Goal: Information Seeking & Learning: Learn about a topic

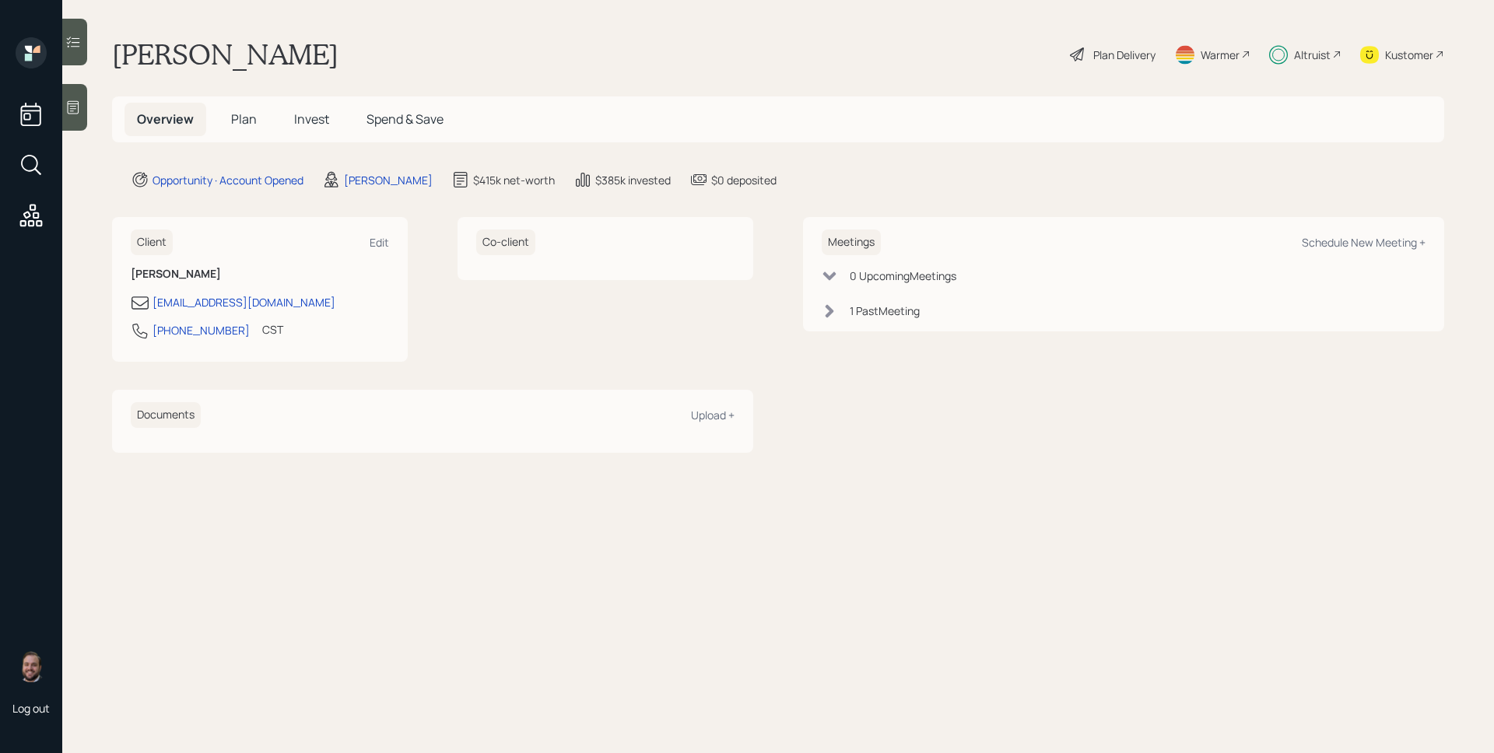
click at [305, 114] on span "Invest" at bounding box center [311, 118] width 35 height 17
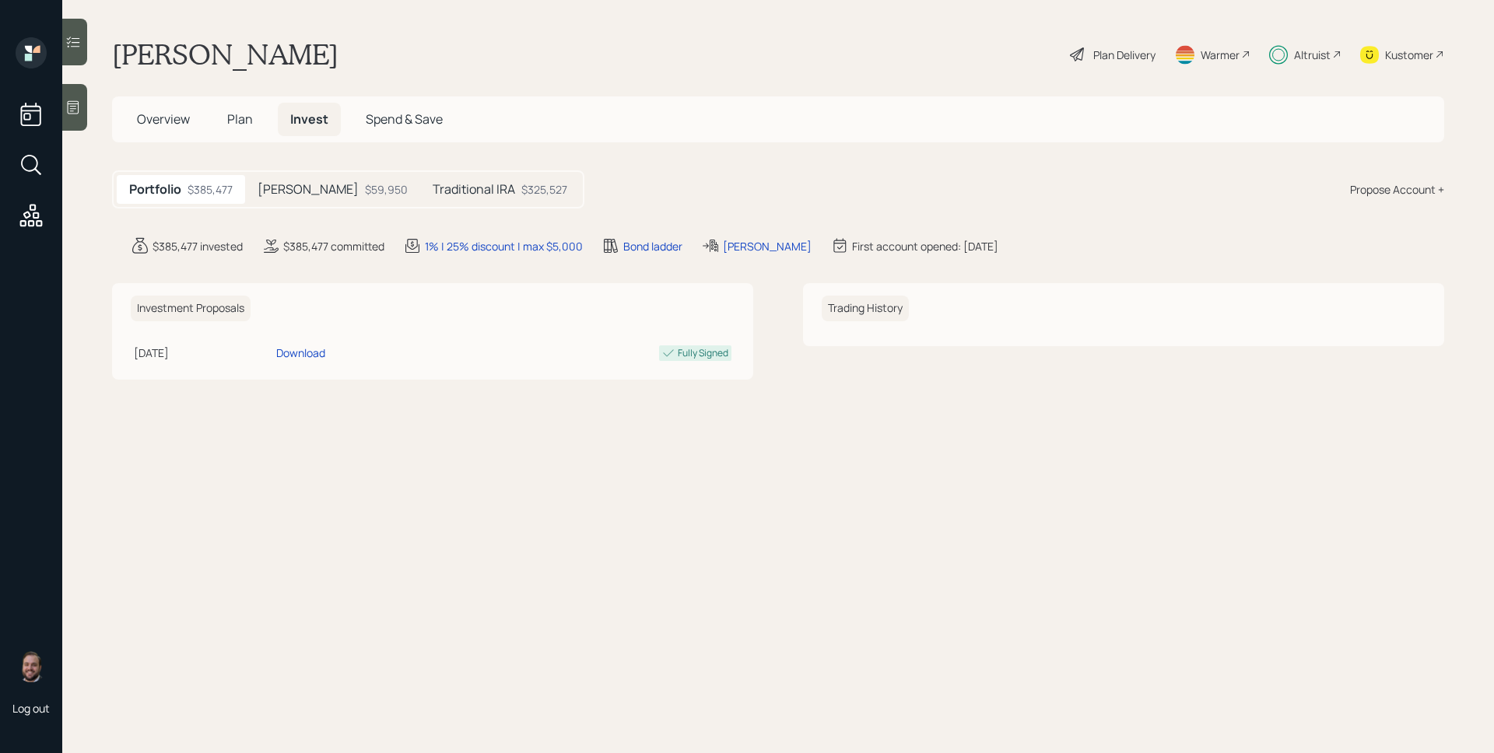
click at [365, 181] on div "$59,950" at bounding box center [386, 189] width 43 height 16
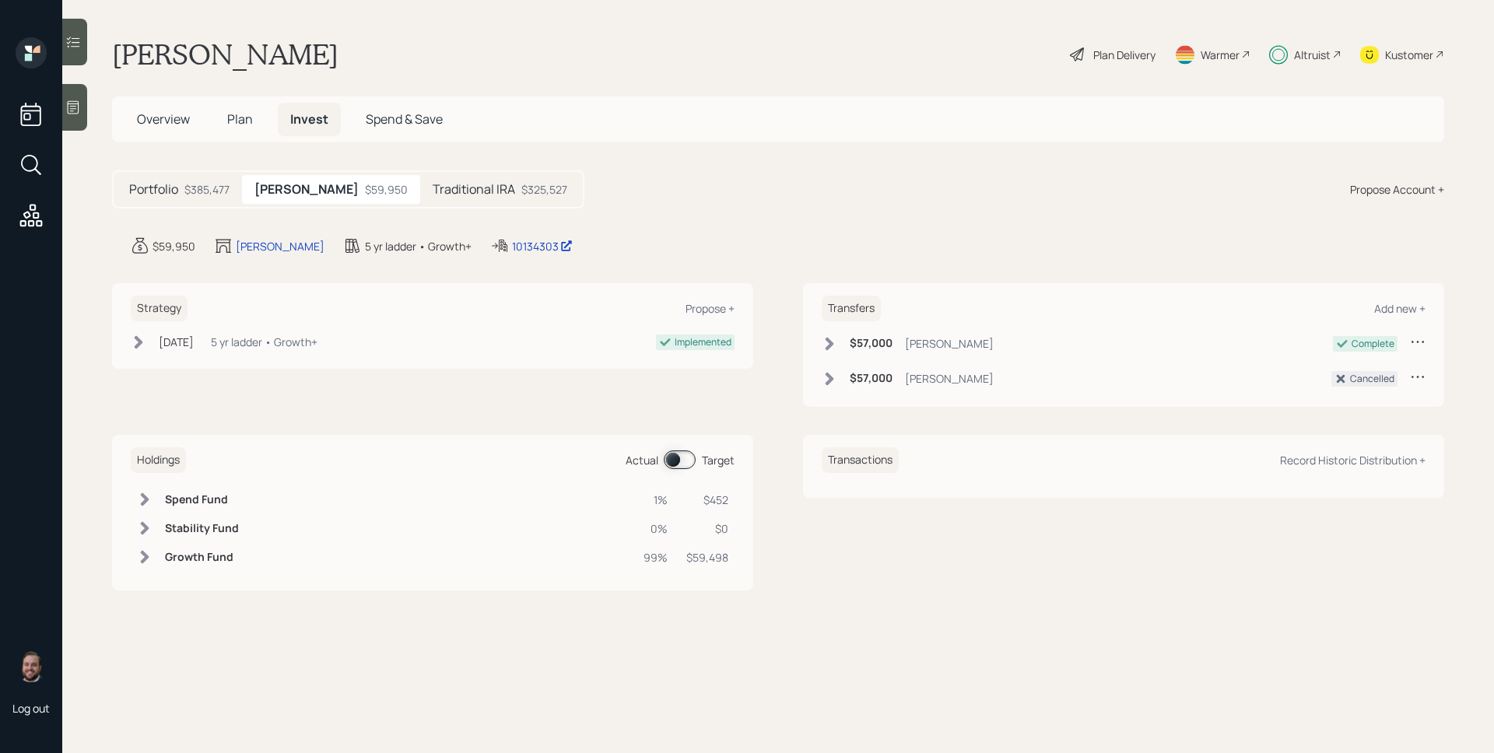
click at [681, 459] on span at bounding box center [680, 459] width 32 height 19
click at [681, 458] on span at bounding box center [680, 459] width 32 height 19
drag, startPoint x: 431, startPoint y: 180, endPoint x: 610, endPoint y: 298, distance: 214.0
click at [433, 182] on h5 "Traditional IRA" at bounding box center [474, 189] width 82 height 15
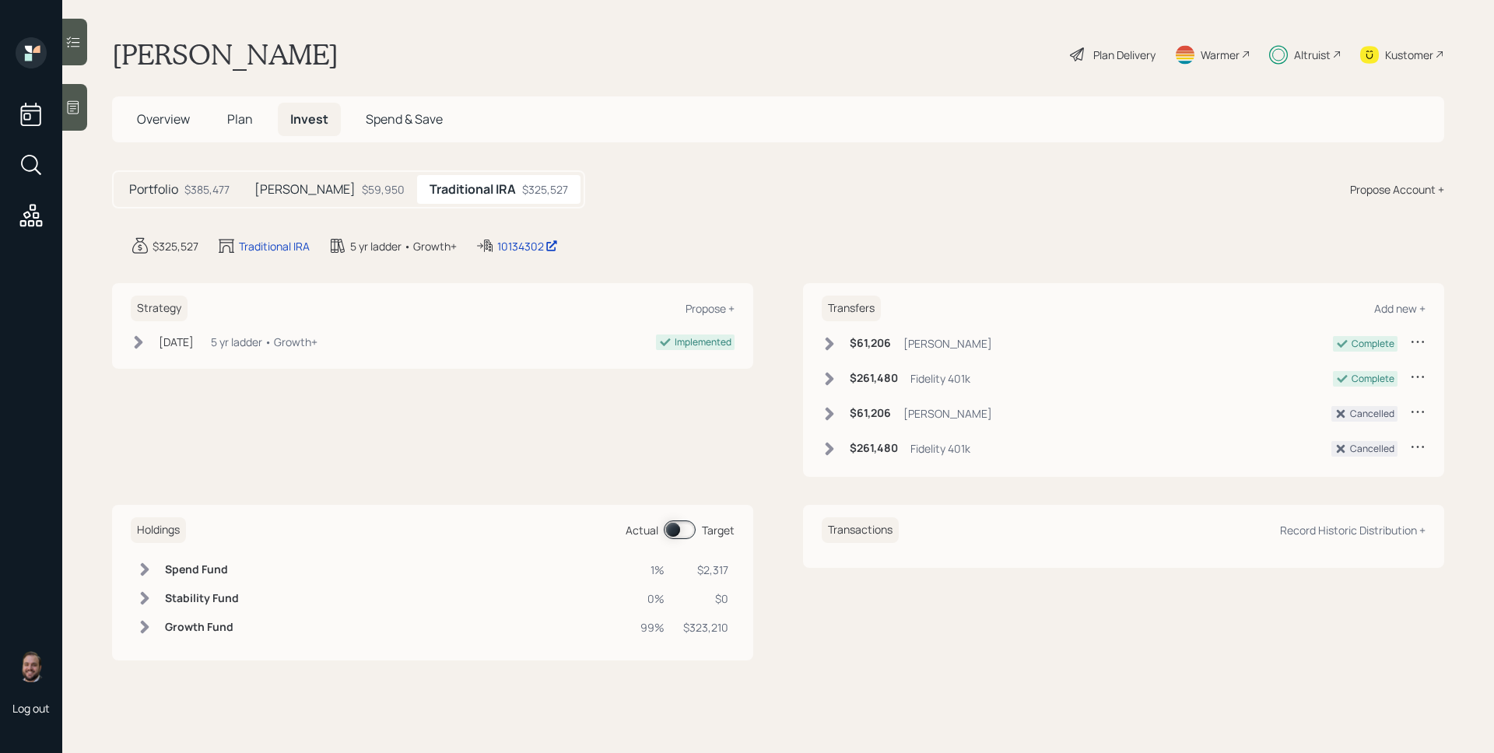
click at [681, 523] on span at bounding box center [680, 529] width 32 height 19
click at [180, 127] on span "Overview" at bounding box center [163, 118] width 53 height 17
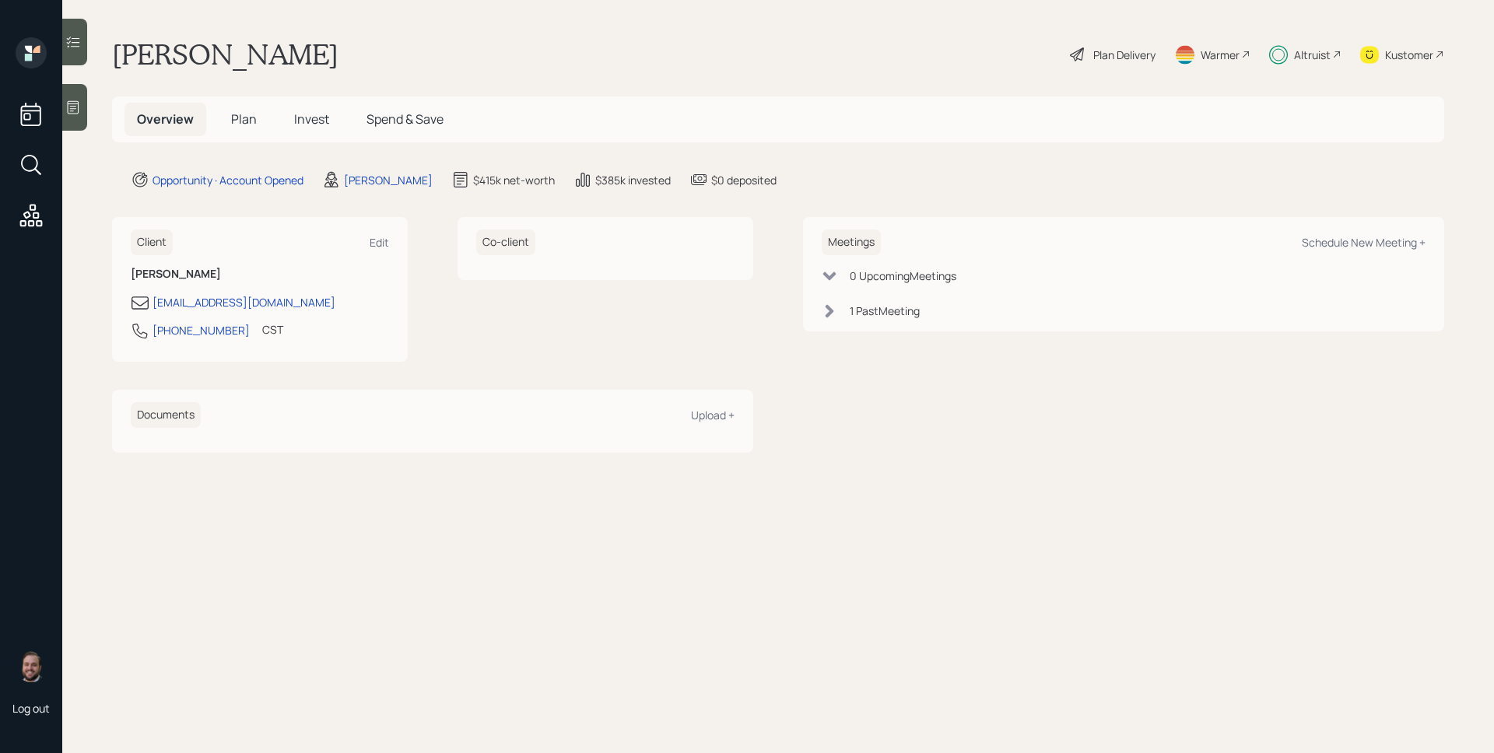
click at [303, 117] on span "Invest" at bounding box center [311, 118] width 35 height 17
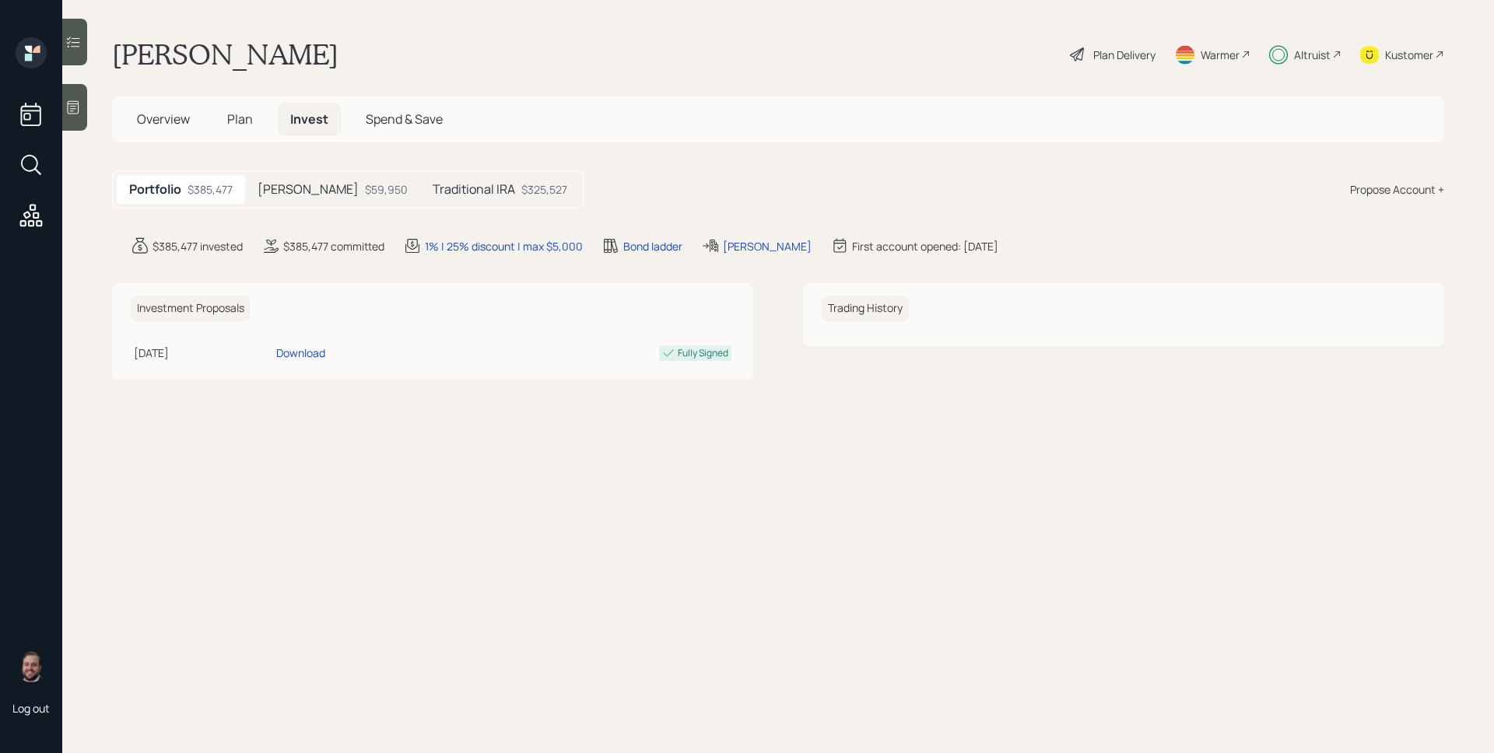
click at [433, 187] on h5 "Traditional IRA" at bounding box center [474, 189] width 82 height 15
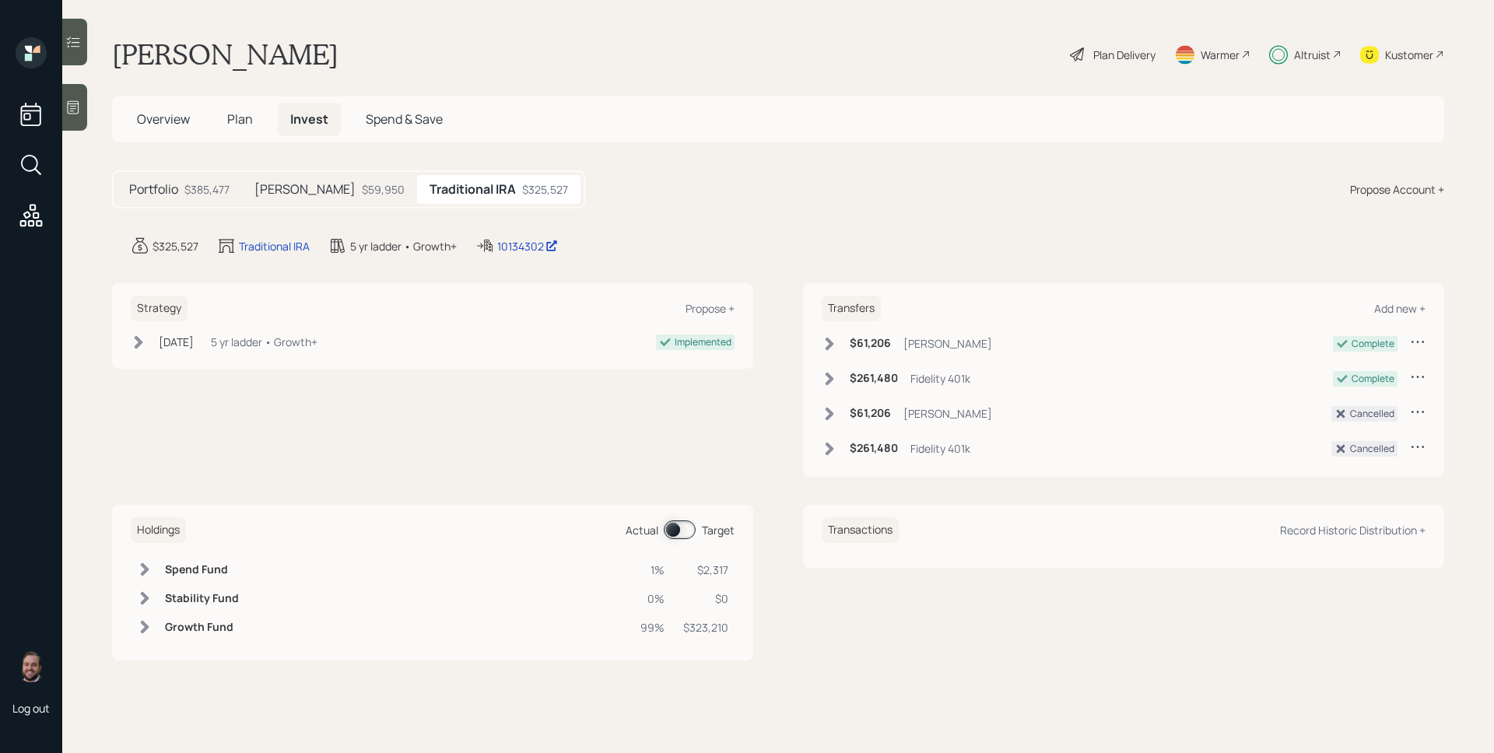
click at [186, 634] on td "Growth Fund" at bounding box center [202, 627] width 86 height 29
